Goal: Task Accomplishment & Management: Manage account settings

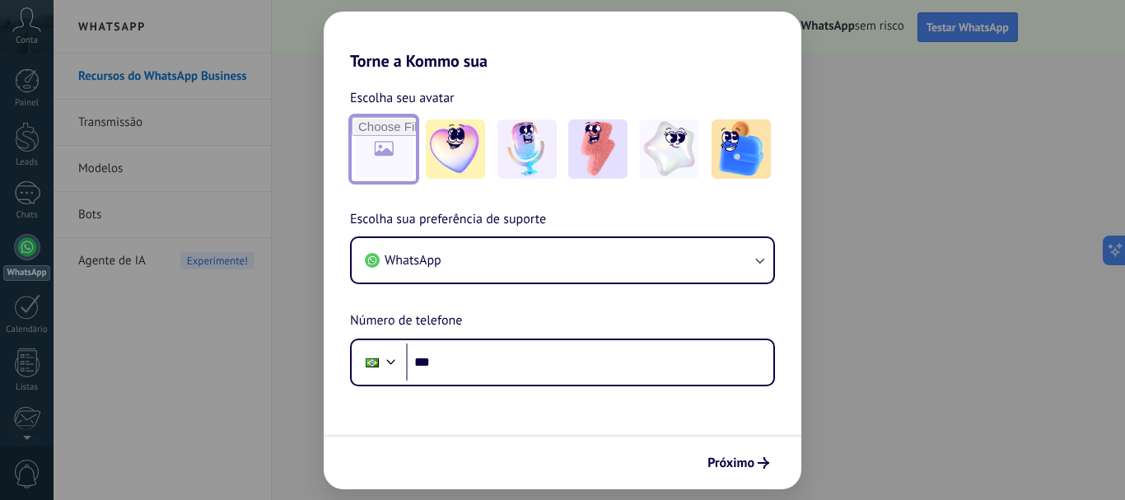
click at [385, 148] on input "file" at bounding box center [384, 149] width 64 height 64
type input "**********"
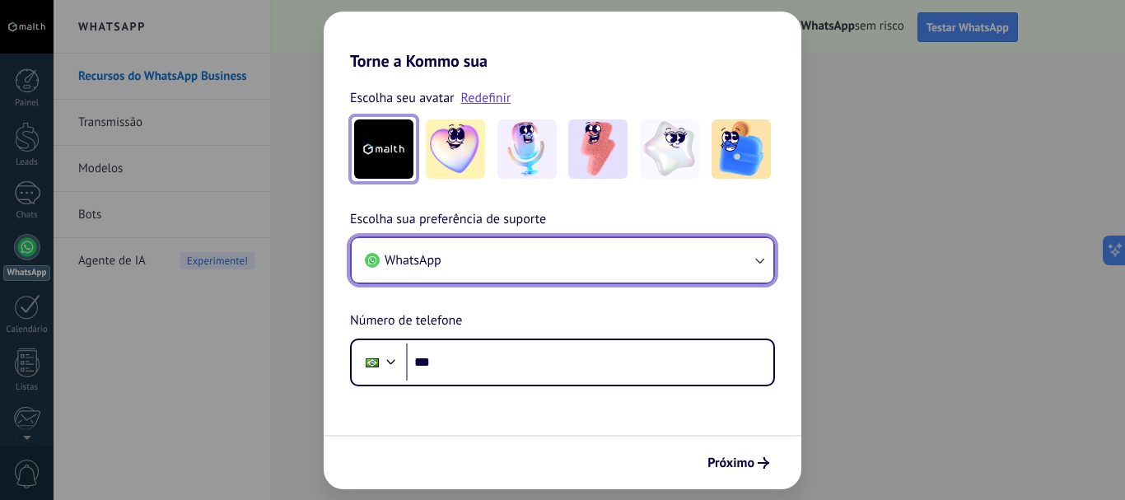
click at [497, 275] on button "WhatsApp" at bounding box center [563, 260] width 422 height 44
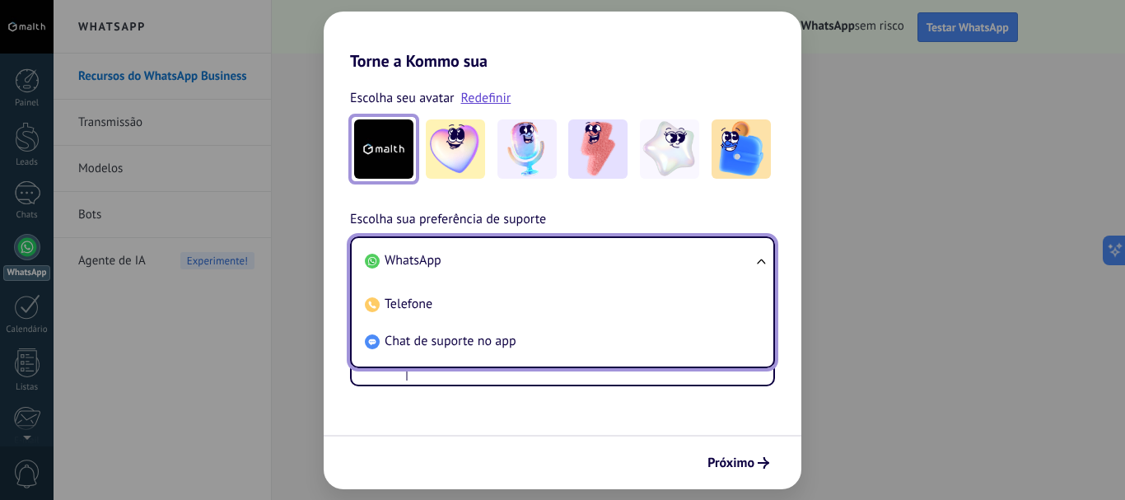
click at [497, 256] on li "WhatsApp" at bounding box center [559, 260] width 402 height 37
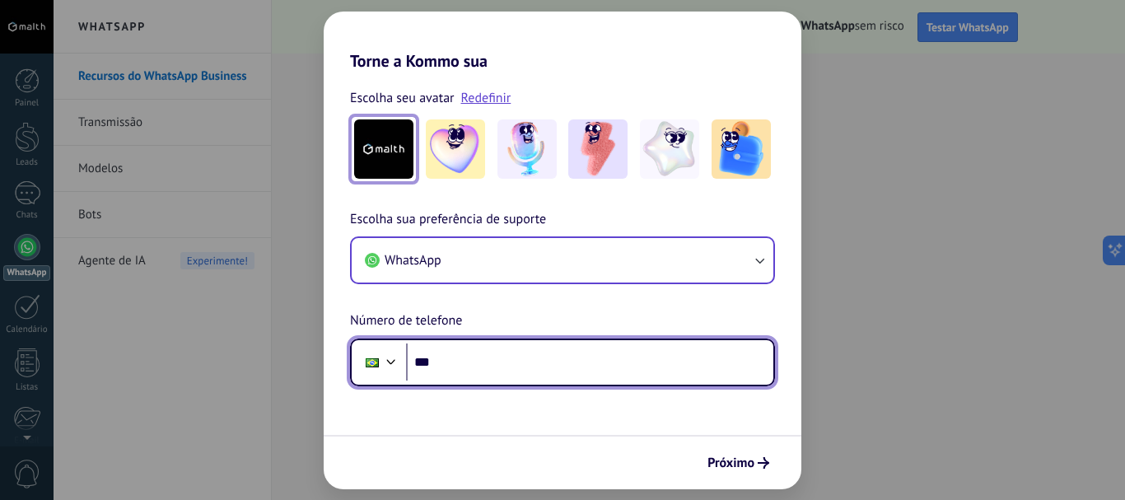
click at [483, 362] on input "***" at bounding box center [589, 363] width 367 height 38
type input "**********"
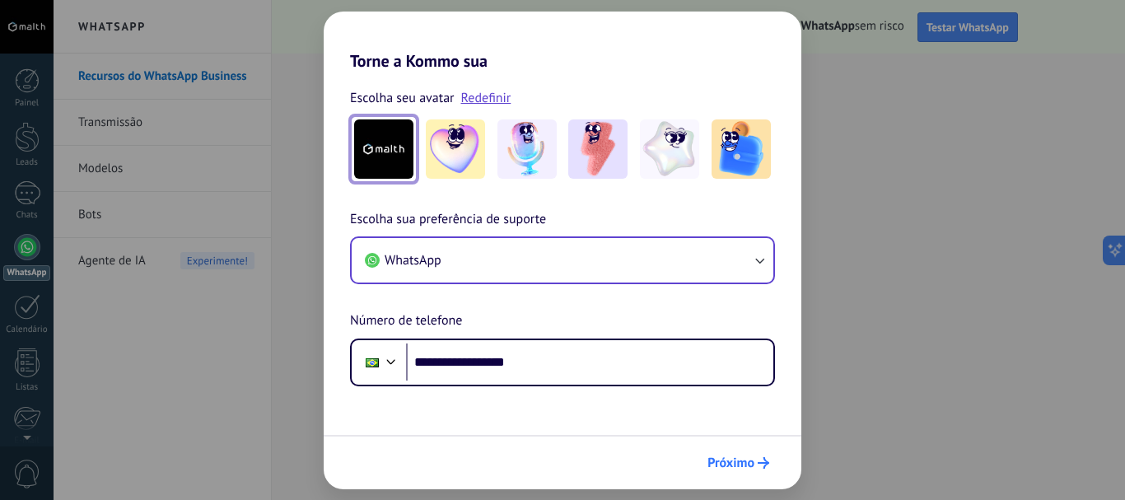
click at [733, 461] on span "Próximo" at bounding box center [731, 463] width 47 height 12
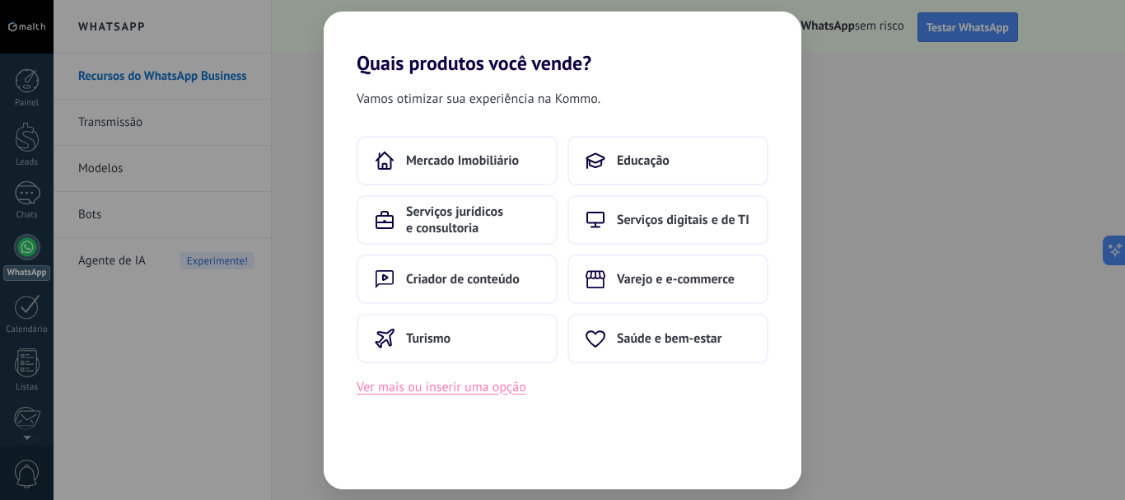
click at [520, 391] on button "Ver mais ou inserir uma opção" at bounding box center [442, 387] width 170 height 21
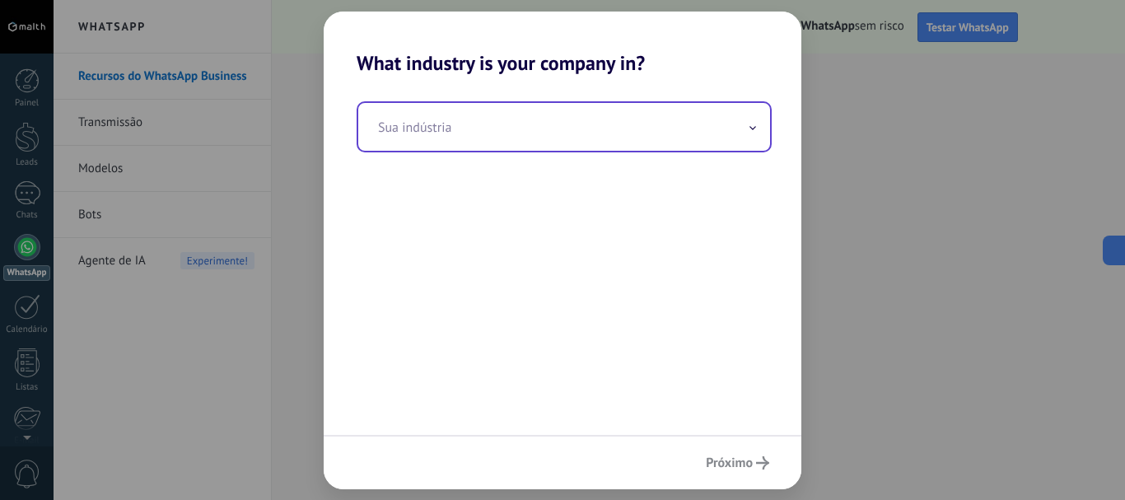
click at [493, 137] on input "text" at bounding box center [564, 127] width 412 height 48
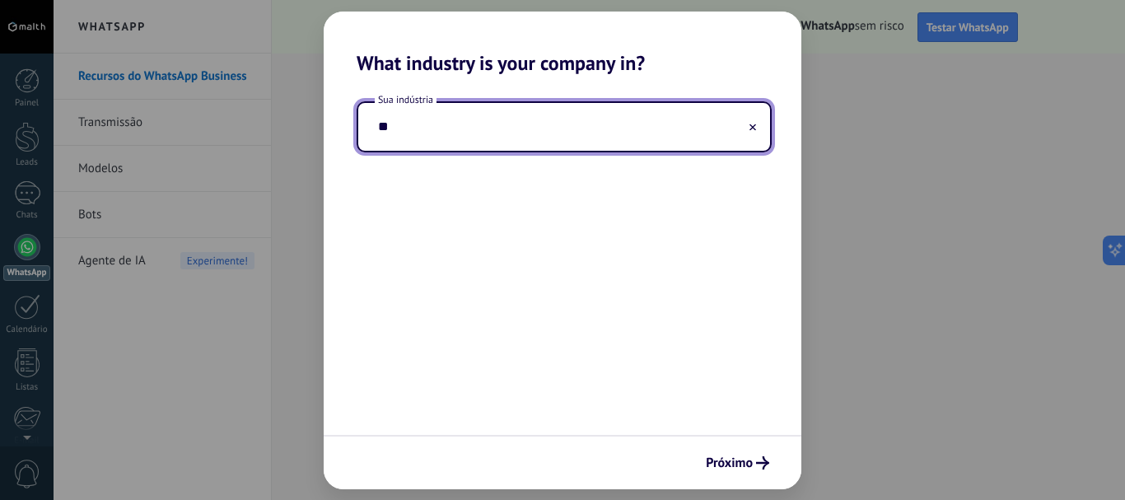
type input "*"
type input "**********"
click at [730, 472] on button "Próximo" at bounding box center [738, 463] width 78 height 28
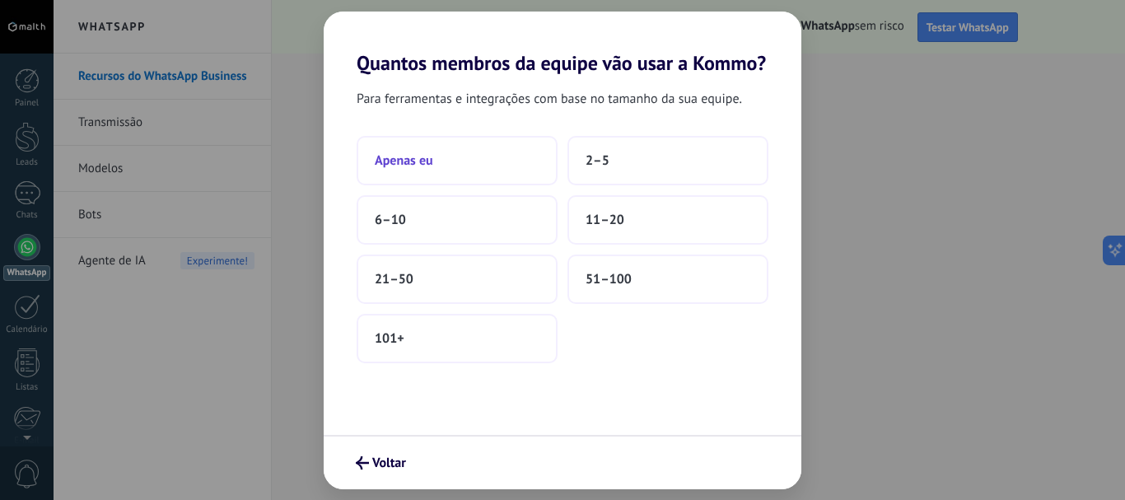
click at [443, 163] on button "Apenas eu" at bounding box center [457, 160] width 201 height 49
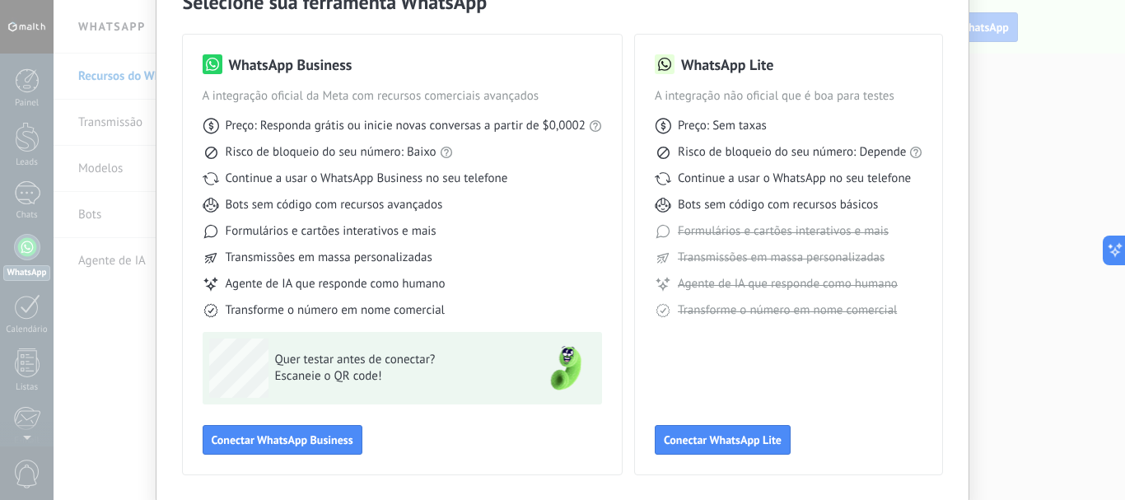
scroll to position [147, 0]
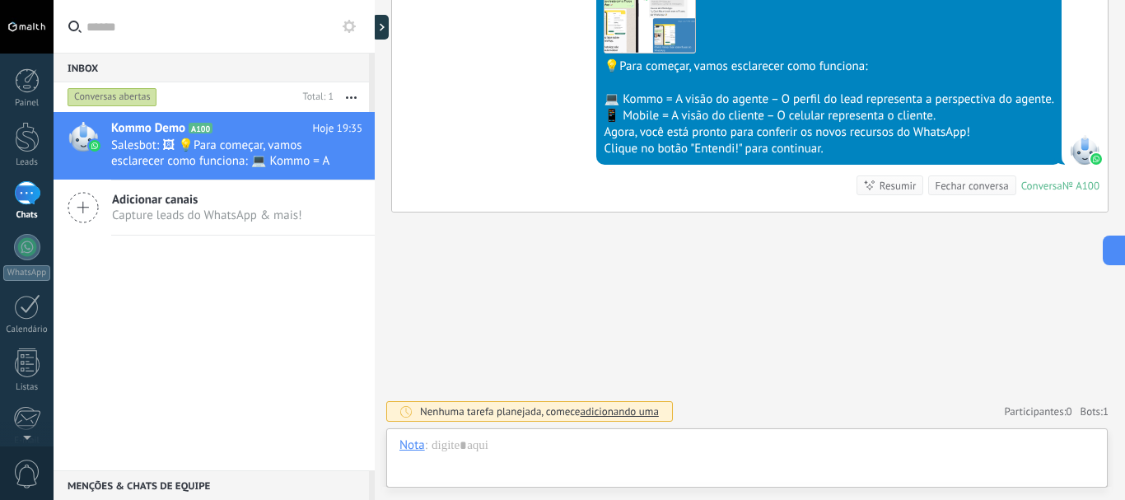
scroll to position [559, 0]
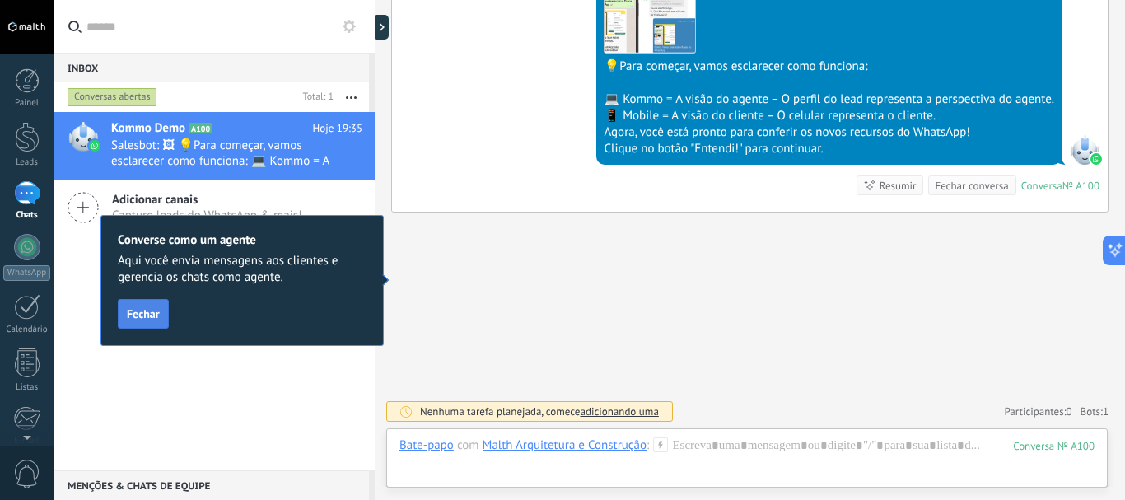
click at [152, 310] on span "Fechar" at bounding box center [143, 314] width 33 height 12
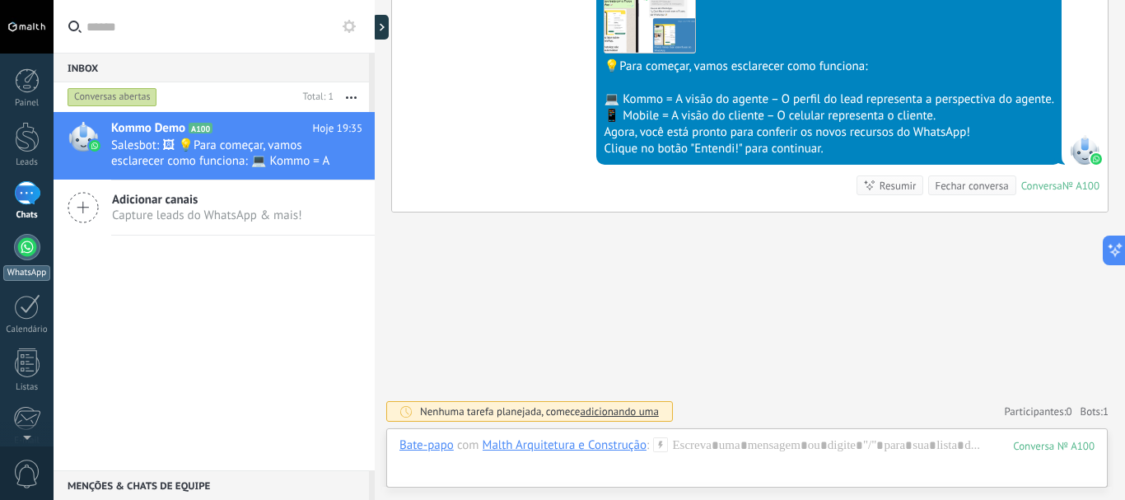
click at [27, 264] on link "WhatsApp" at bounding box center [27, 257] width 54 height 47
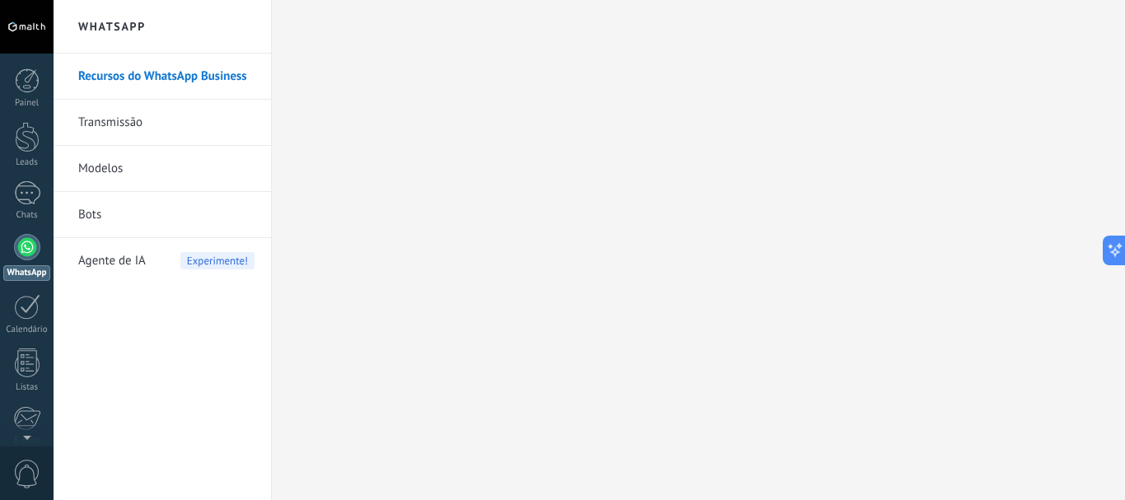
click at [131, 129] on link "Transmissão" at bounding box center [166, 123] width 176 height 46
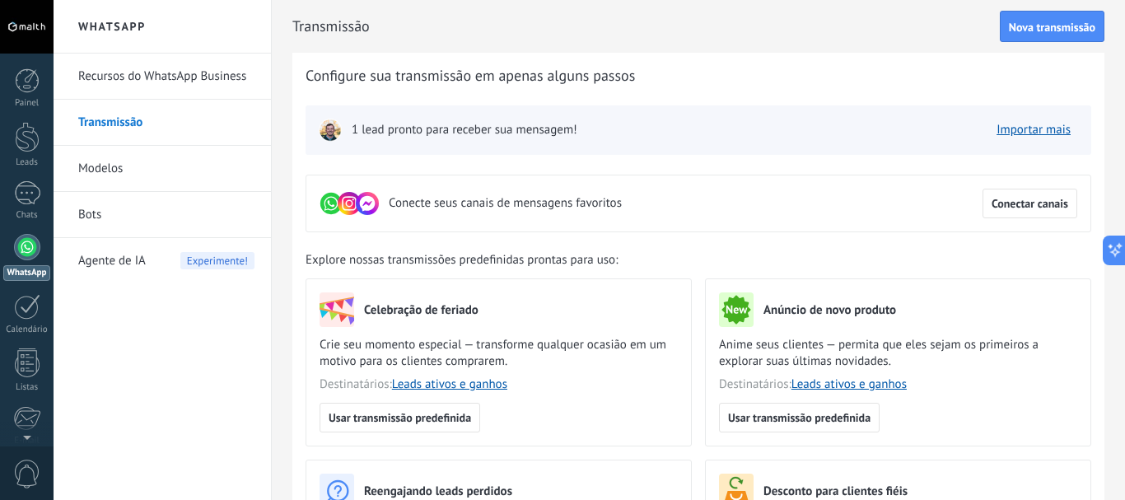
click at [436, 133] on span "1 lead pronto para receber sua mensagem!" at bounding box center [465, 130] width 226 height 16
click at [325, 136] on img at bounding box center [330, 130] width 23 height 23
click at [35, 98] on div "Painel" at bounding box center [27, 103] width 48 height 11
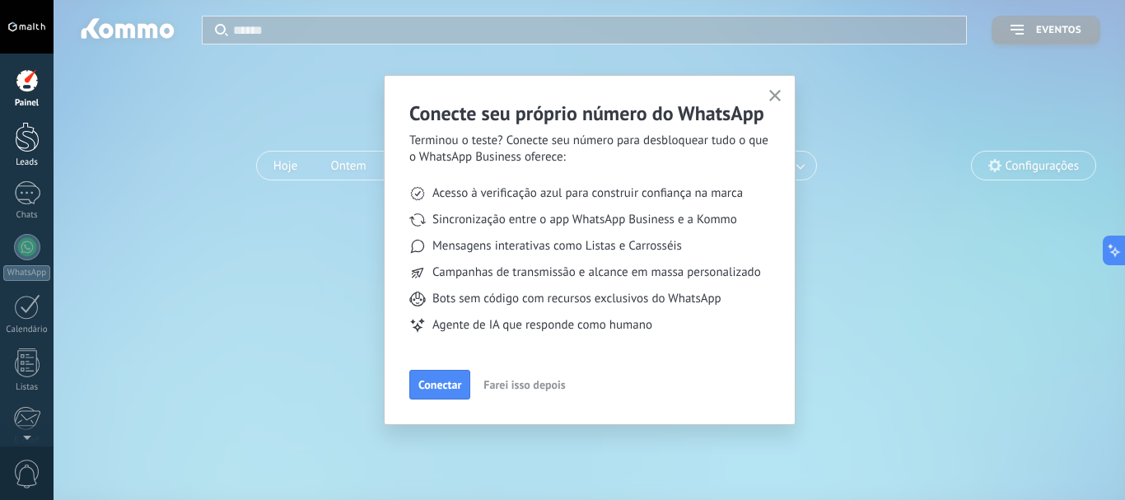
click at [26, 139] on div at bounding box center [27, 137] width 25 height 30
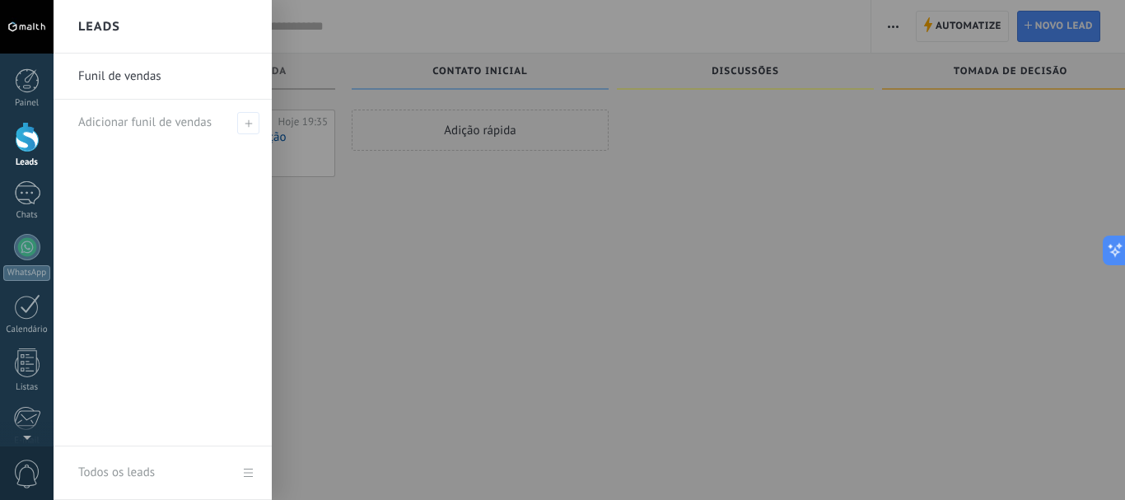
click at [139, 76] on link "Funil de vendas" at bounding box center [166, 77] width 177 height 46
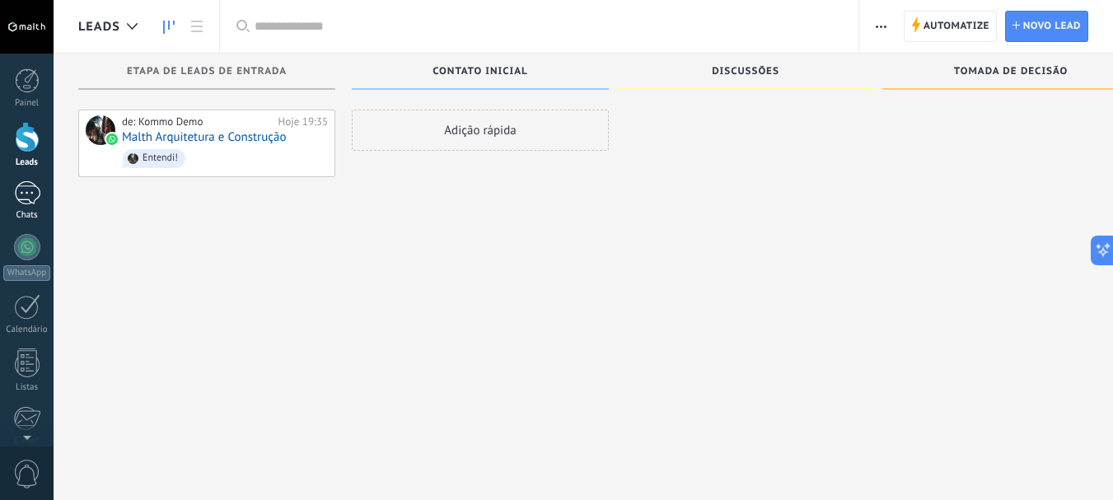
click at [42, 197] on link "1 Chats" at bounding box center [27, 201] width 54 height 40
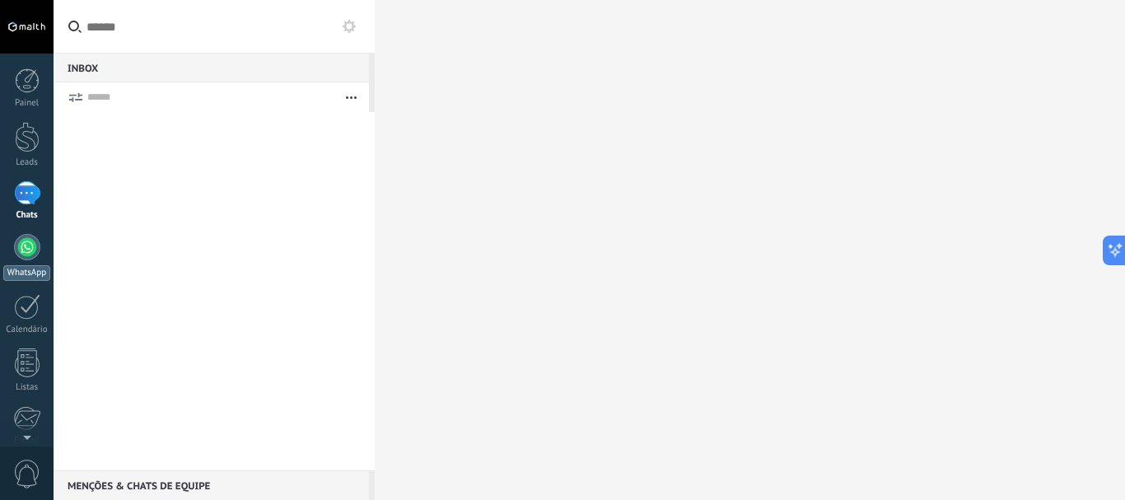
click at [29, 241] on div at bounding box center [27, 247] width 26 height 26
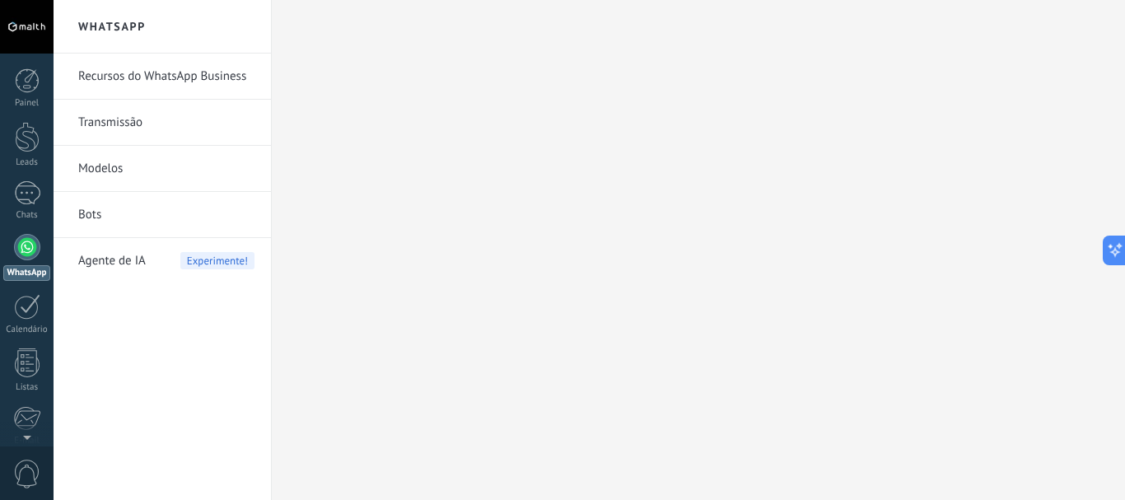
click at [118, 255] on span "Agente de IA" at bounding box center [112, 261] width 68 height 46
click at [99, 214] on link "Bots" at bounding box center [166, 215] width 176 height 46
click at [108, 125] on link "Transmissão" at bounding box center [166, 123] width 176 height 46
click at [133, 77] on link "Recursos do WhatsApp Business" at bounding box center [166, 77] width 176 height 46
click at [133, 84] on link "Recursos do WhatsApp Business" at bounding box center [166, 77] width 176 height 46
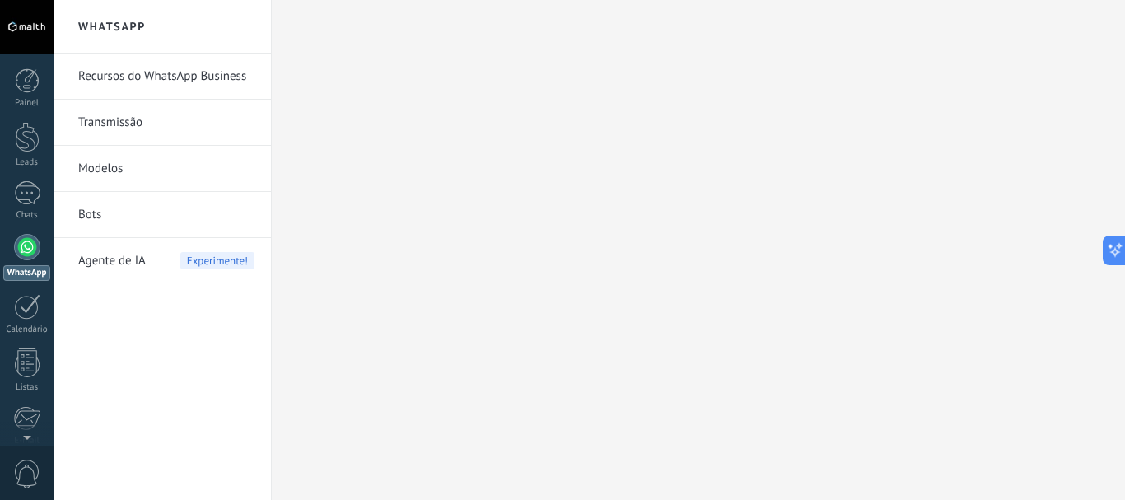
click at [162, 72] on link "Recursos do WhatsApp Business" at bounding box center [166, 77] width 176 height 46
click at [32, 307] on div at bounding box center [27, 307] width 26 height 26
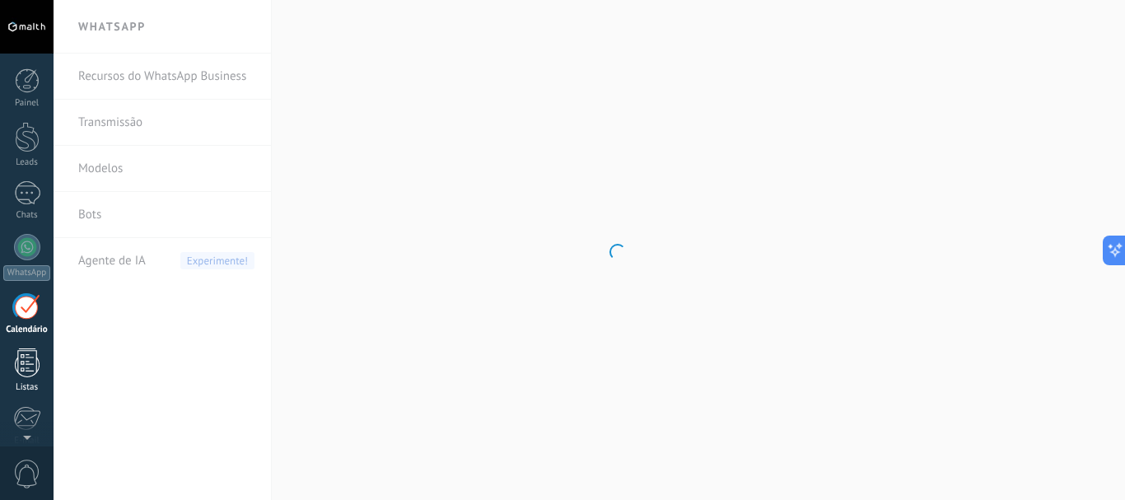
click at [37, 362] on div at bounding box center [27, 362] width 25 height 29
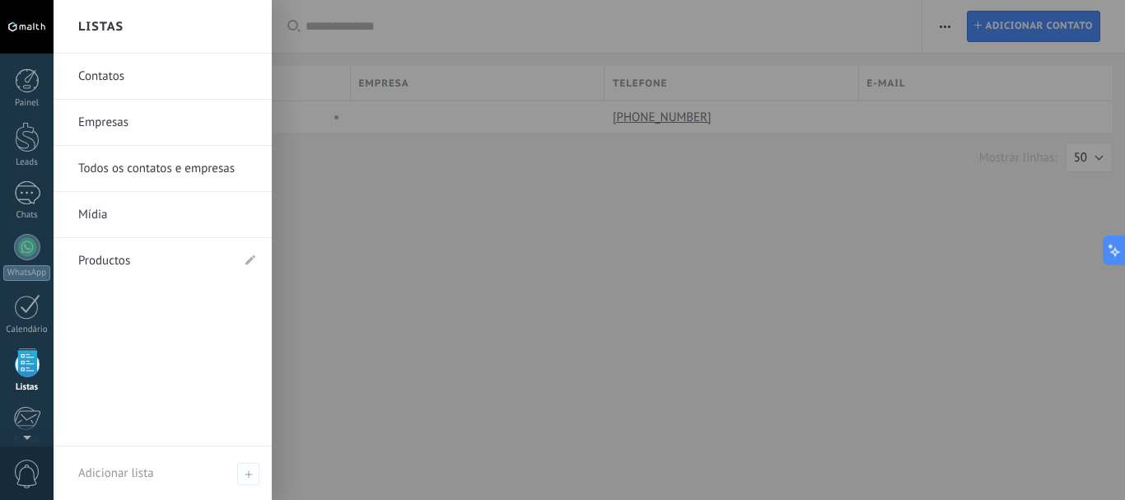
click at [151, 171] on link "Todos os contatos e empresas" at bounding box center [166, 169] width 177 height 46
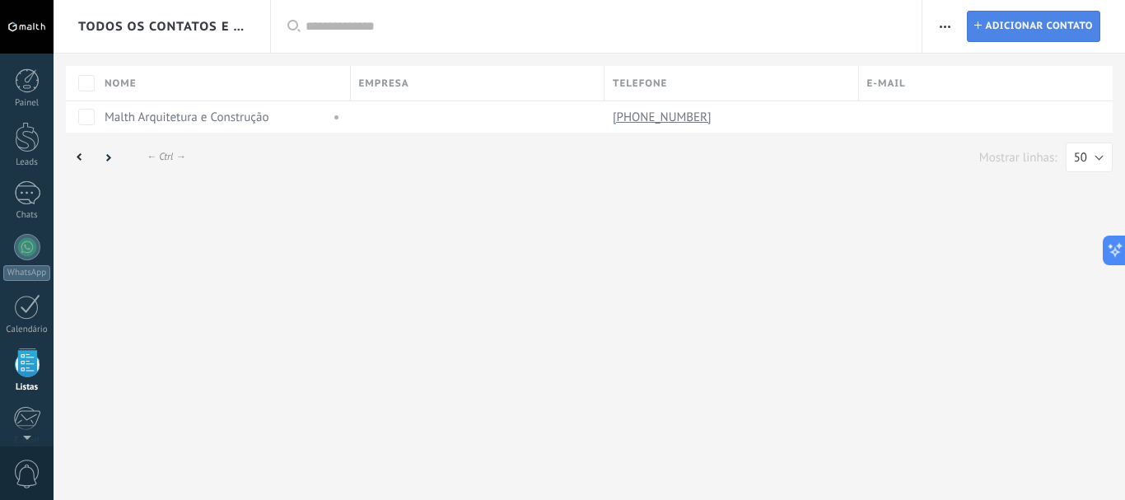
click at [1008, 30] on span "Adicionar contato" at bounding box center [1039, 27] width 108 height 30
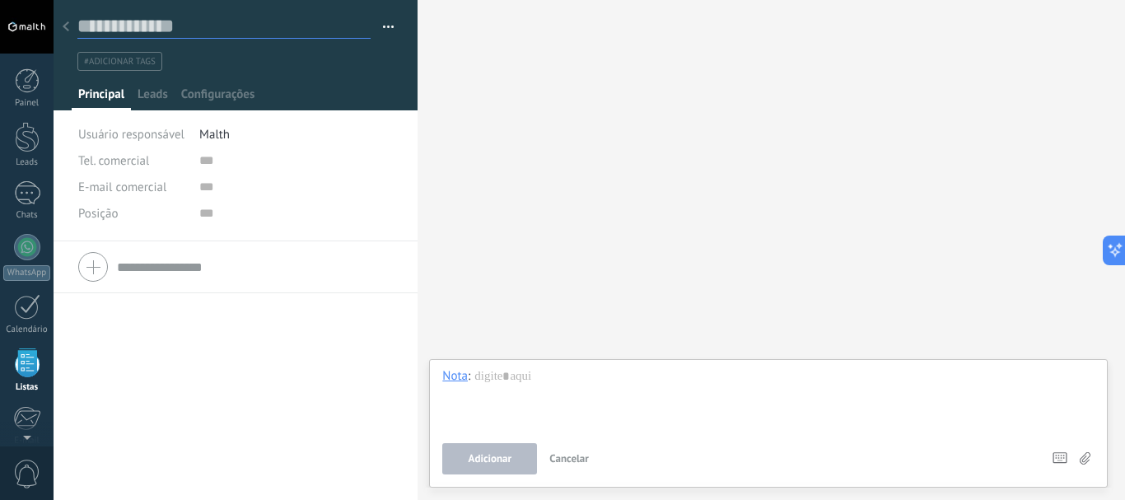
click at [164, 26] on input "text" at bounding box center [223, 26] width 293 height 25
type input "**********"
